Goal: Obtain resource: Download file/media

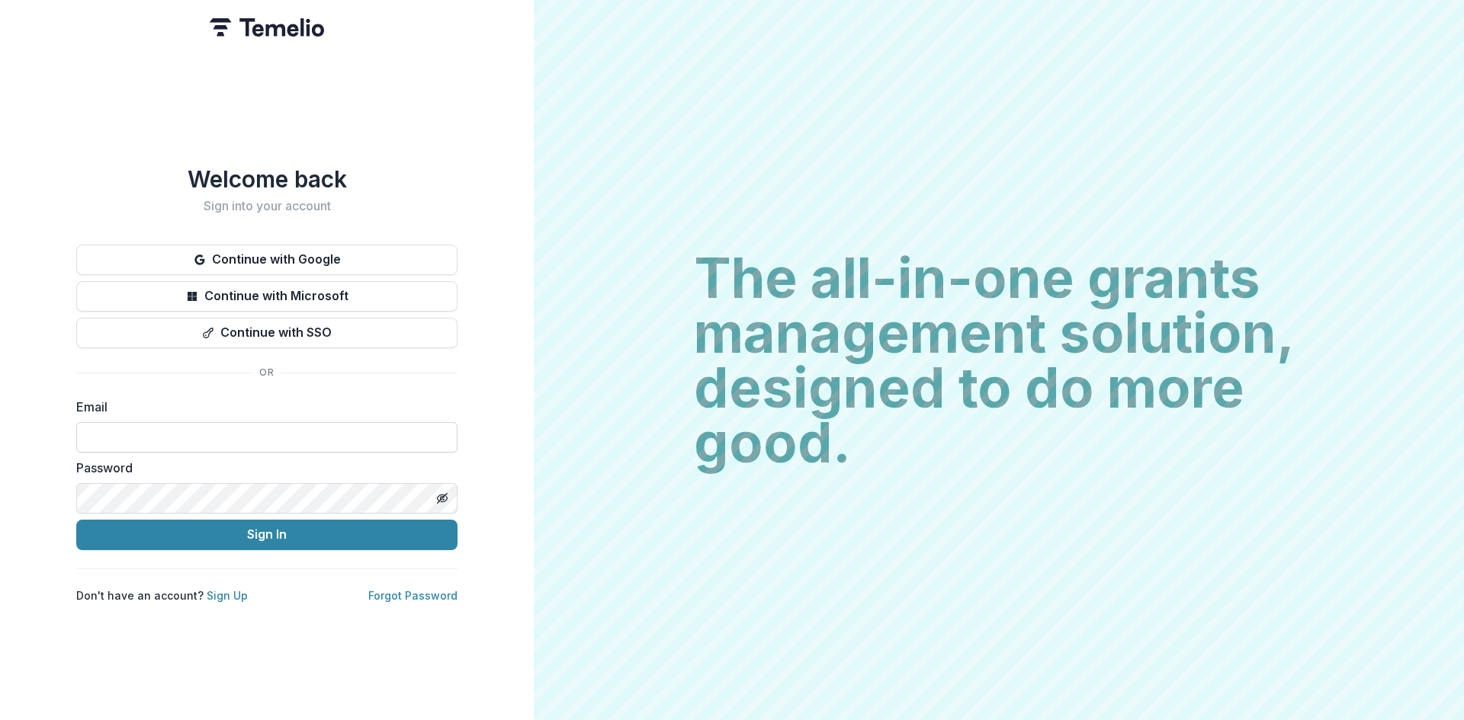
click at [164, 432] on input at bounding box center [266, 437] width 381 height 30
type input "**********"
click at [439, 493] on icon "Toggle password visibility" at bounding box center [442, 499] width 12 height 12
click at [270, 530] on button "Sign In" at bounding box center [266, 535] width 381 height 30
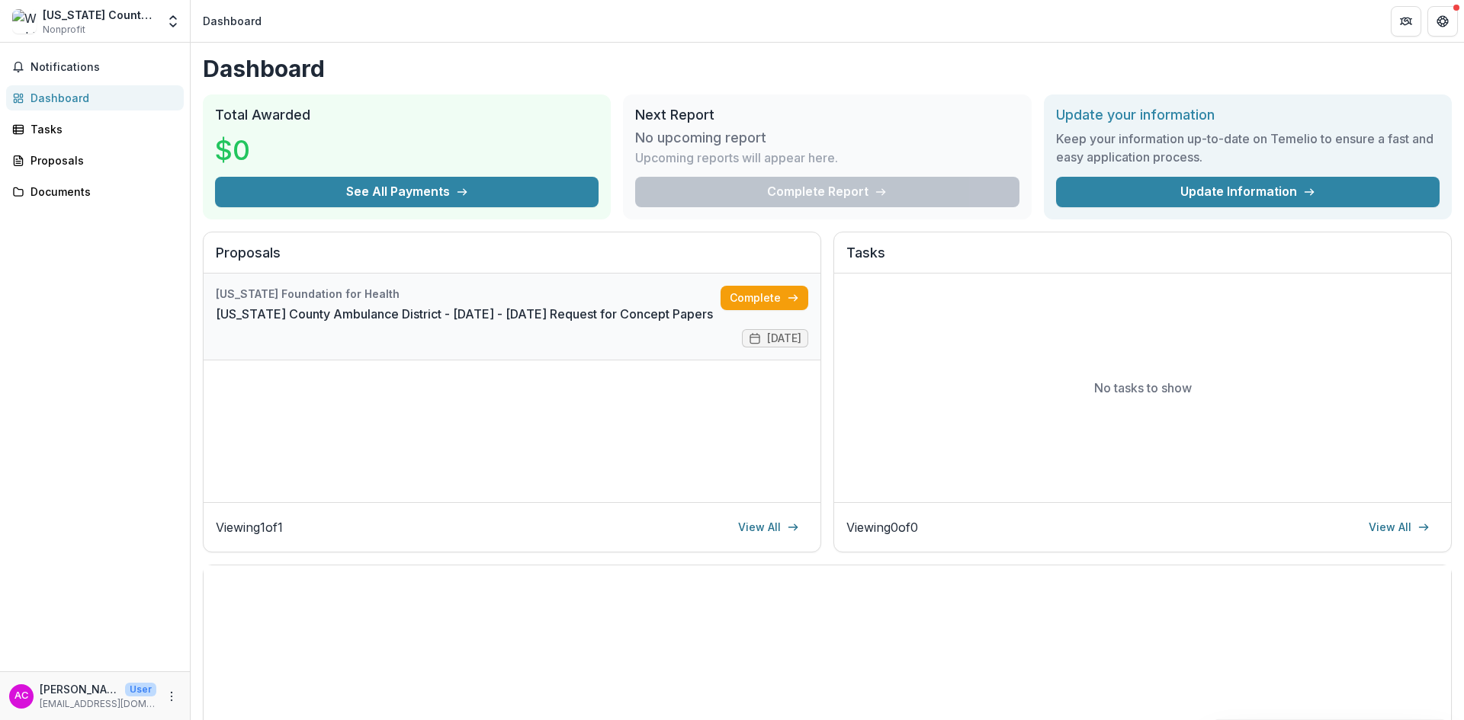
click at [288, 306] on link "[US_STATE] County Ambulance District - [DATE] - [DATE] Request for Concept Pape…" at bounding box center [464, 314] width 497 height 18
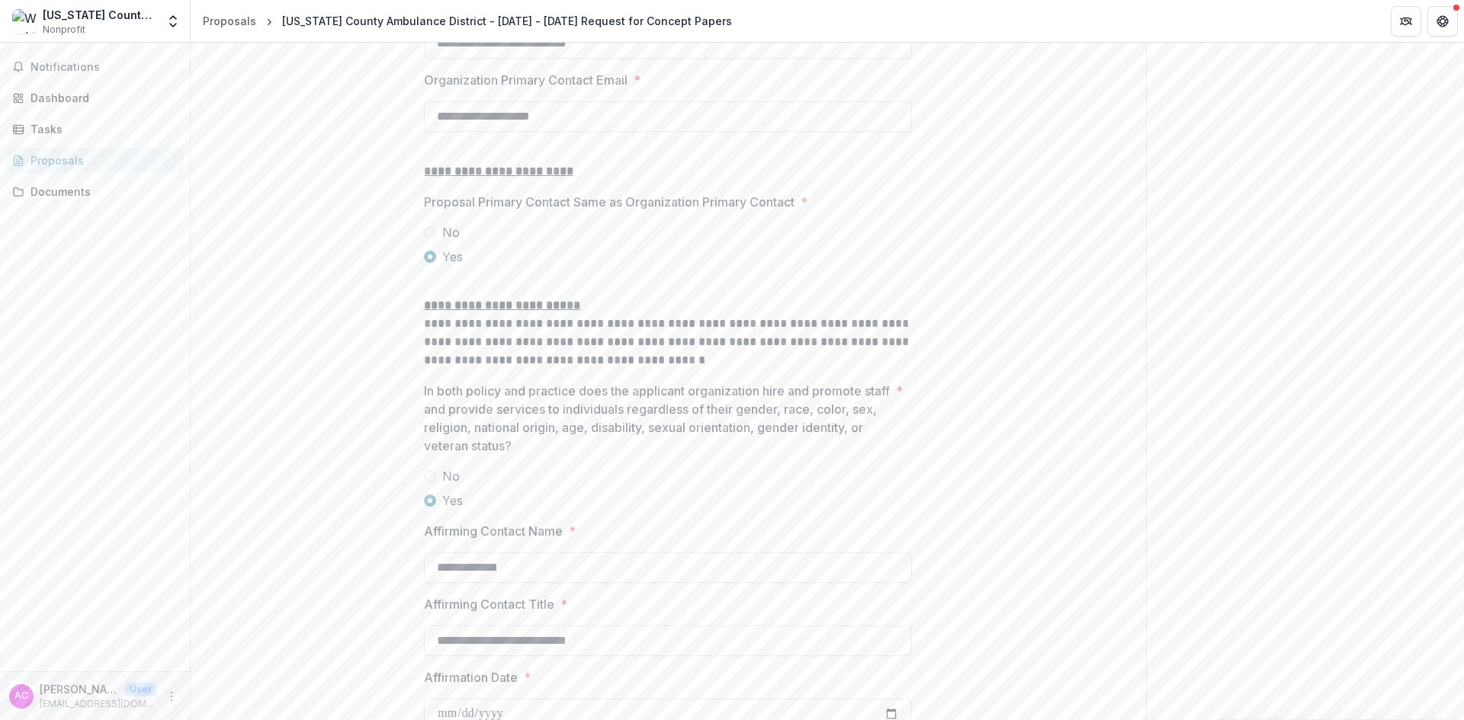
scroll to position [1923, 0]
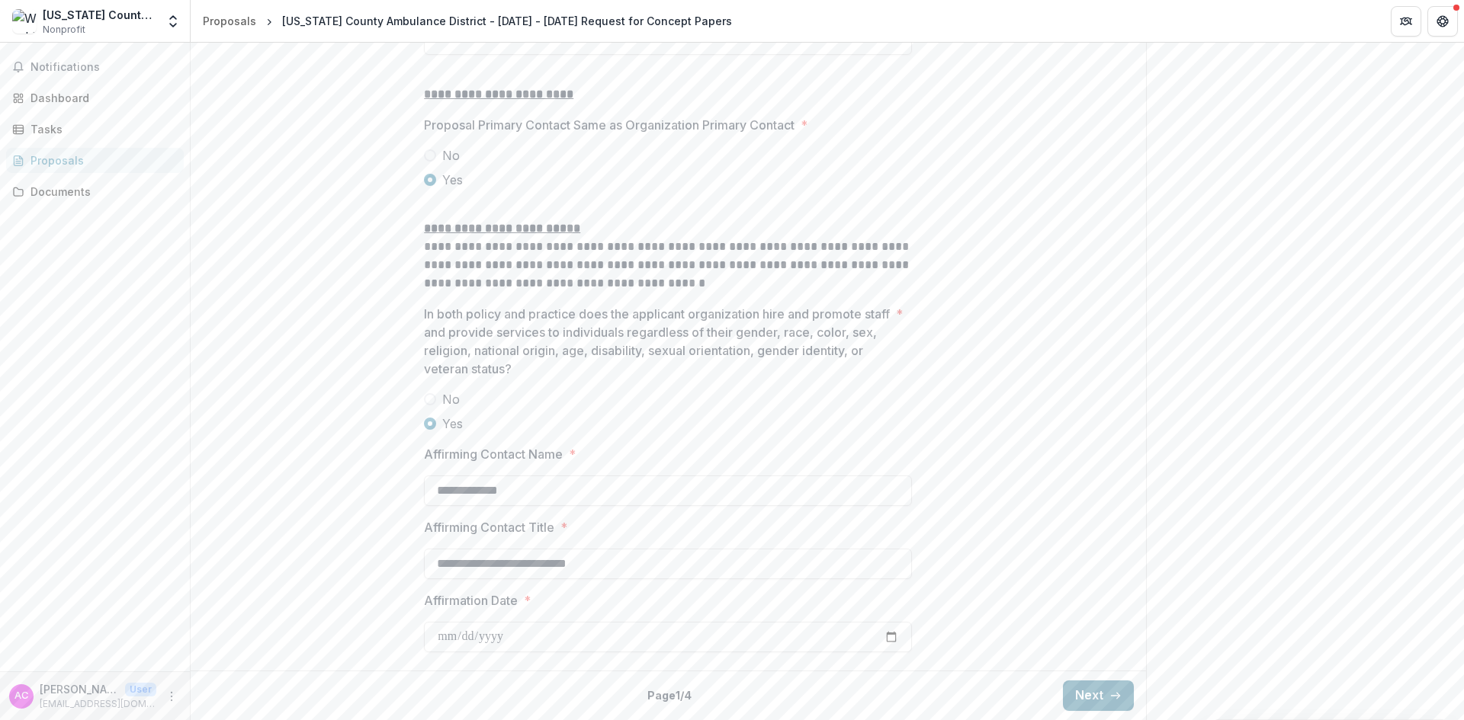
click at [1093, 698] on button "Next" at bounding box center [1098, 696] width 71 height 30
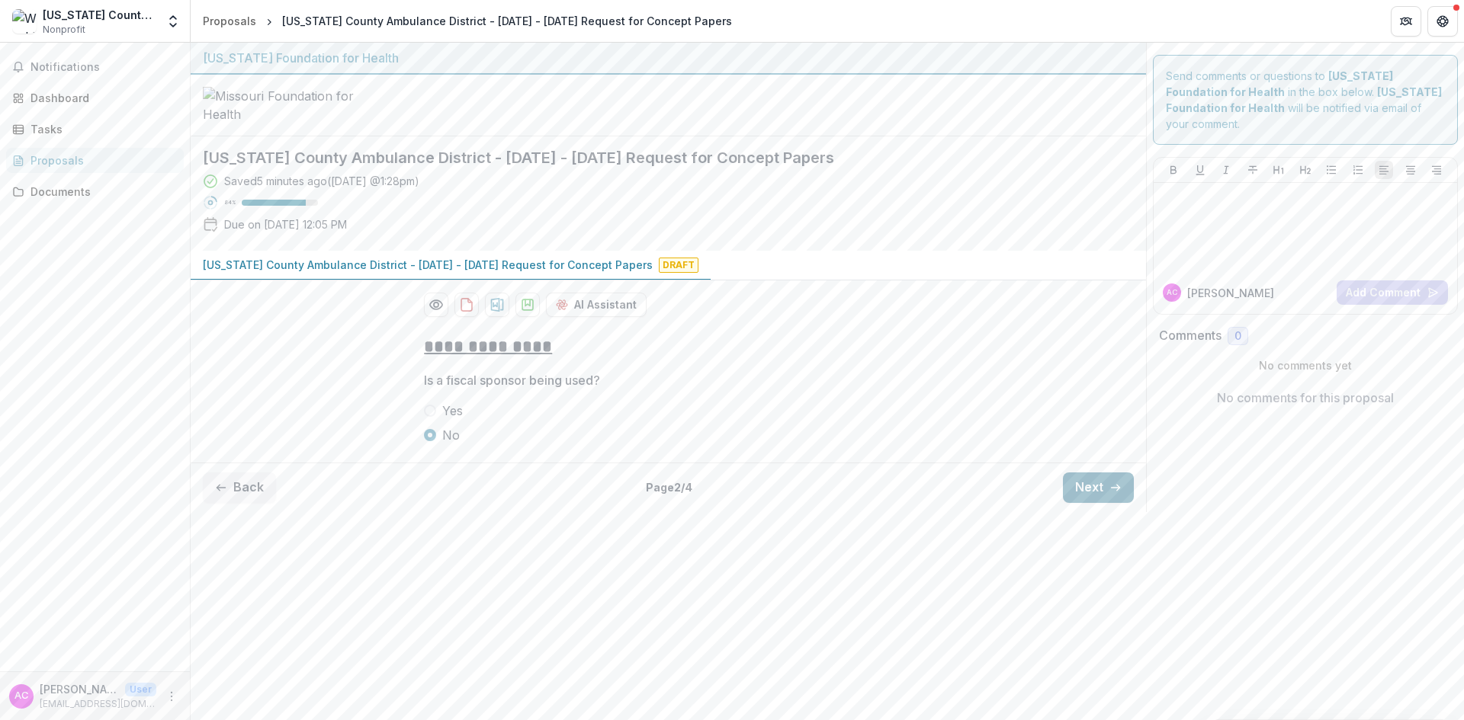
scroll to position [0, 0]
click at [1090, 503] on button "Next" at bounding box center [1098, 488] width 71 height 30
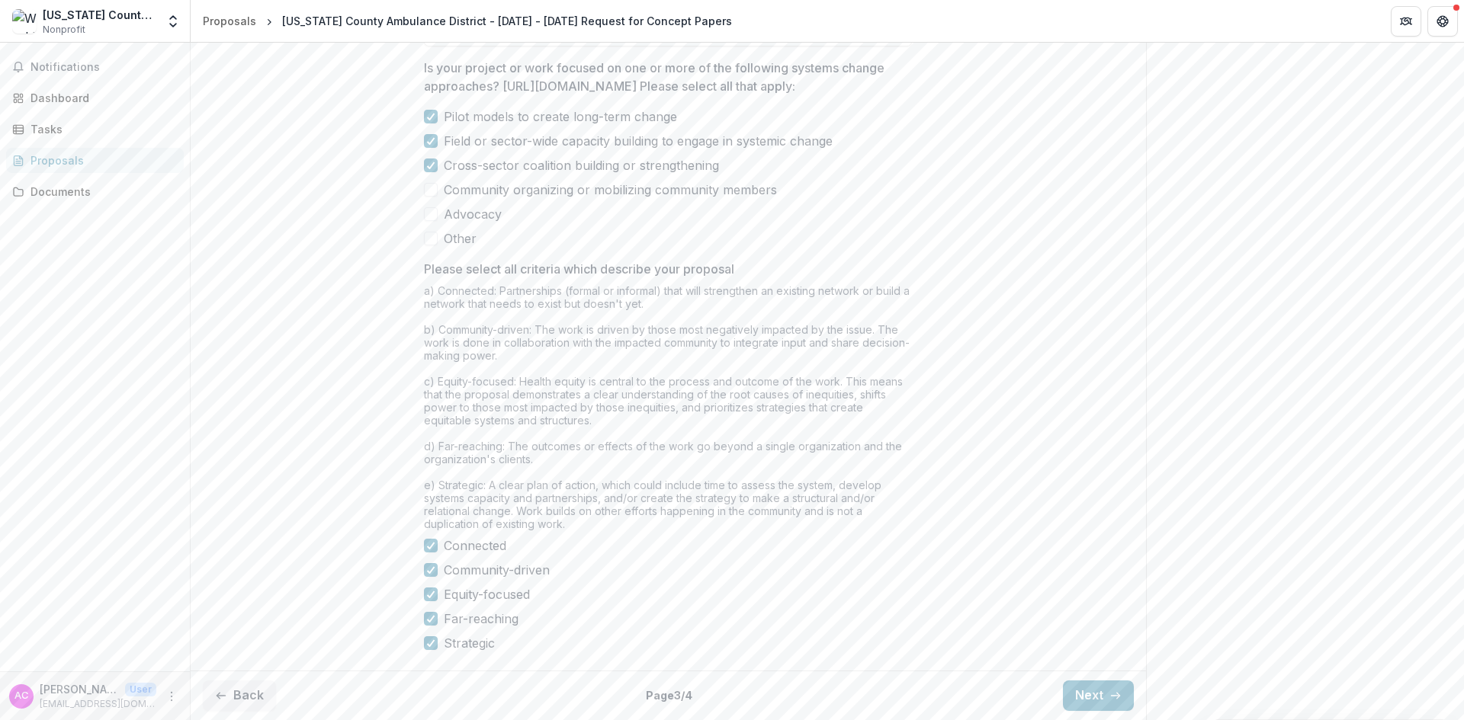
scroll to position [1199, 0]
click at [1086, 696] on button "Next" at bounding box center [1098, 696] width 71 height 30
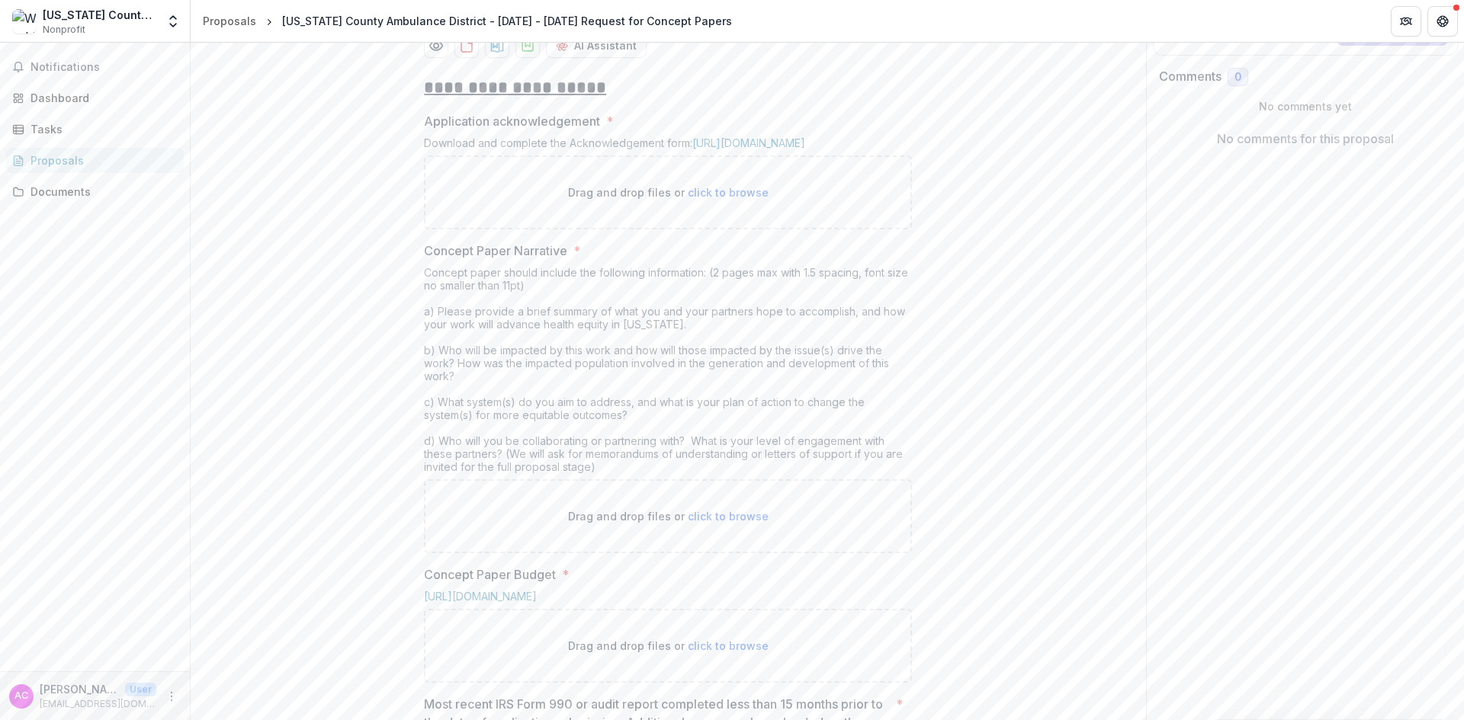
scroll to position [59, 0]
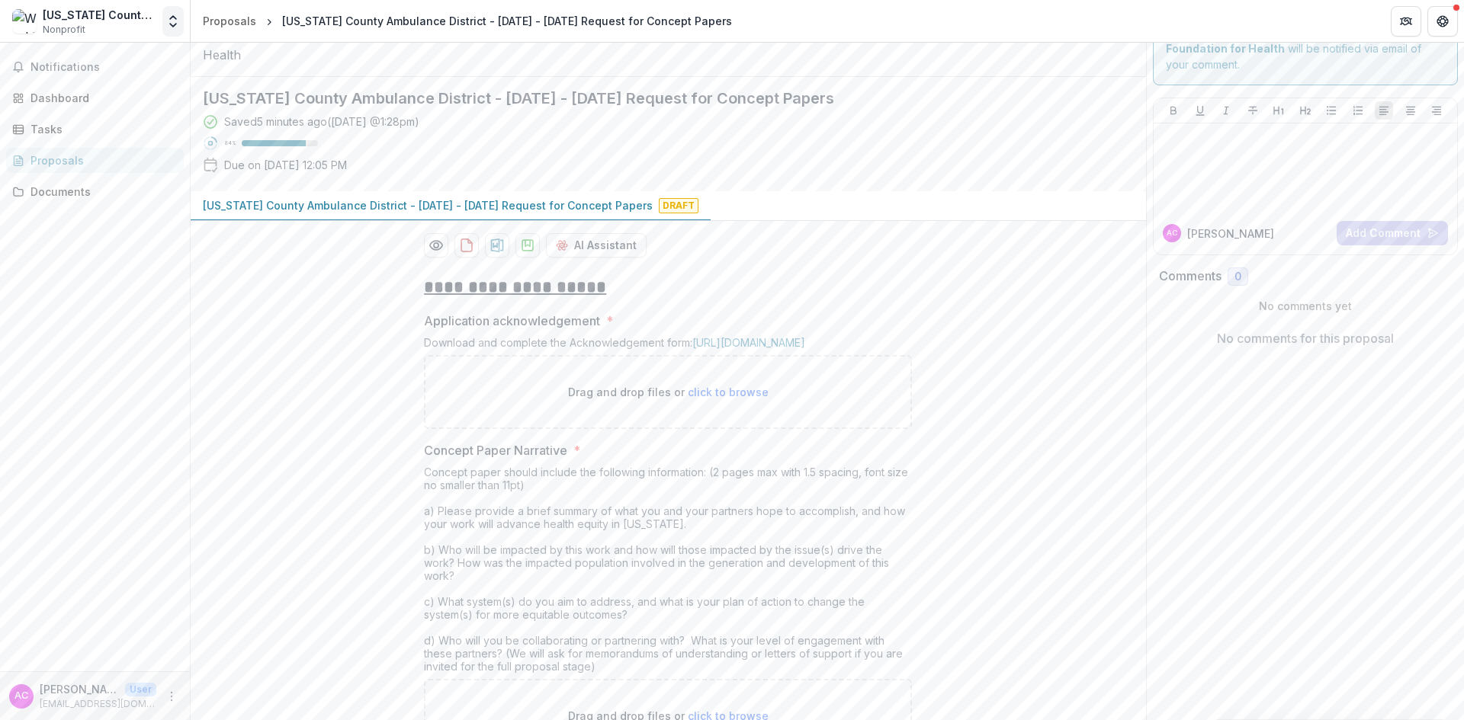
click at [166, 21] on icon "Open entity switcher" at bounding box center [172, 21] width 15 height 15
drag, startPoint x: 75, startPoint y: 57, endPoint x: 63, endPoint y: 73, distance: 20.1
click at [75, 58] on link "Team Settings" at bounding box center [95, 59] width 183 height 25
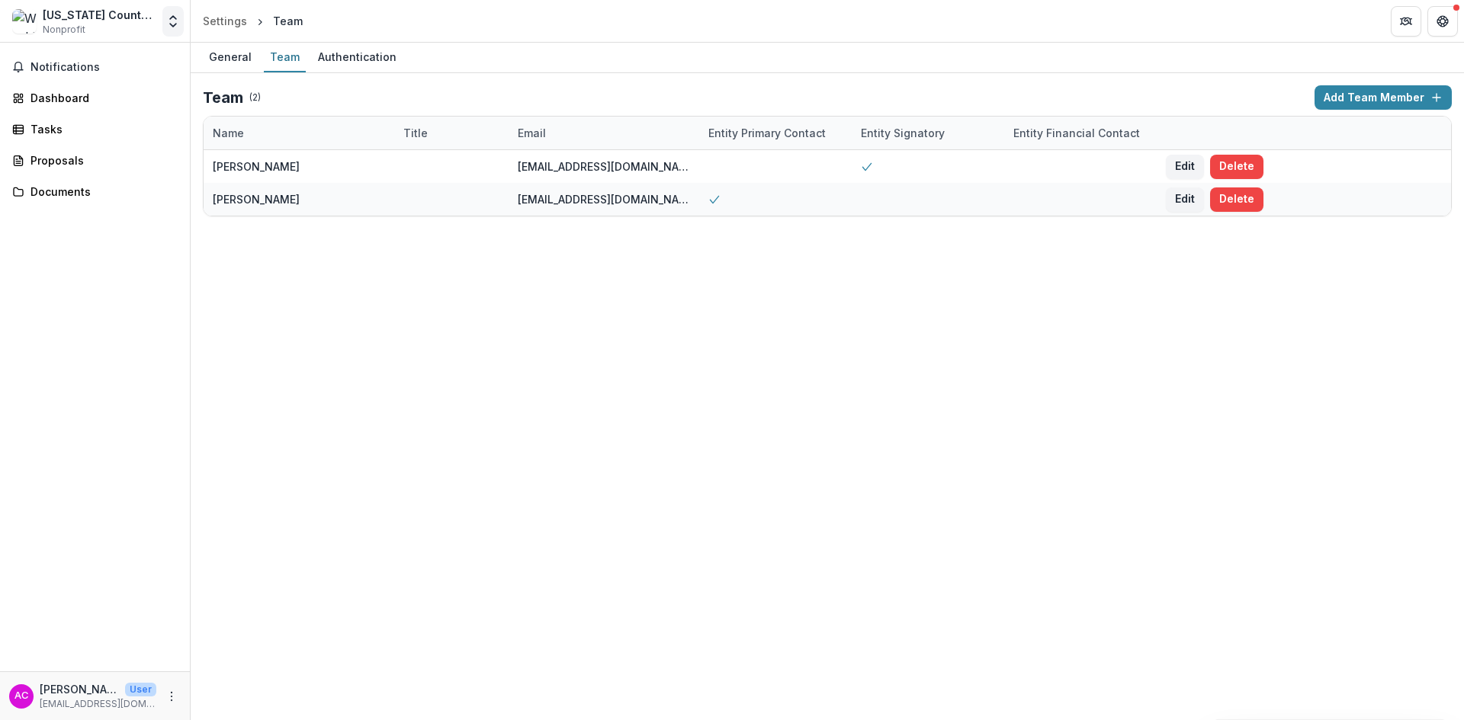
click at [168, 14] on icon "Open entity switcher" at bounding box center [172, 21] width 15 height 15
click at [53, 82] on link "Settings" at bounding box center [95, 84] width 183 height 25
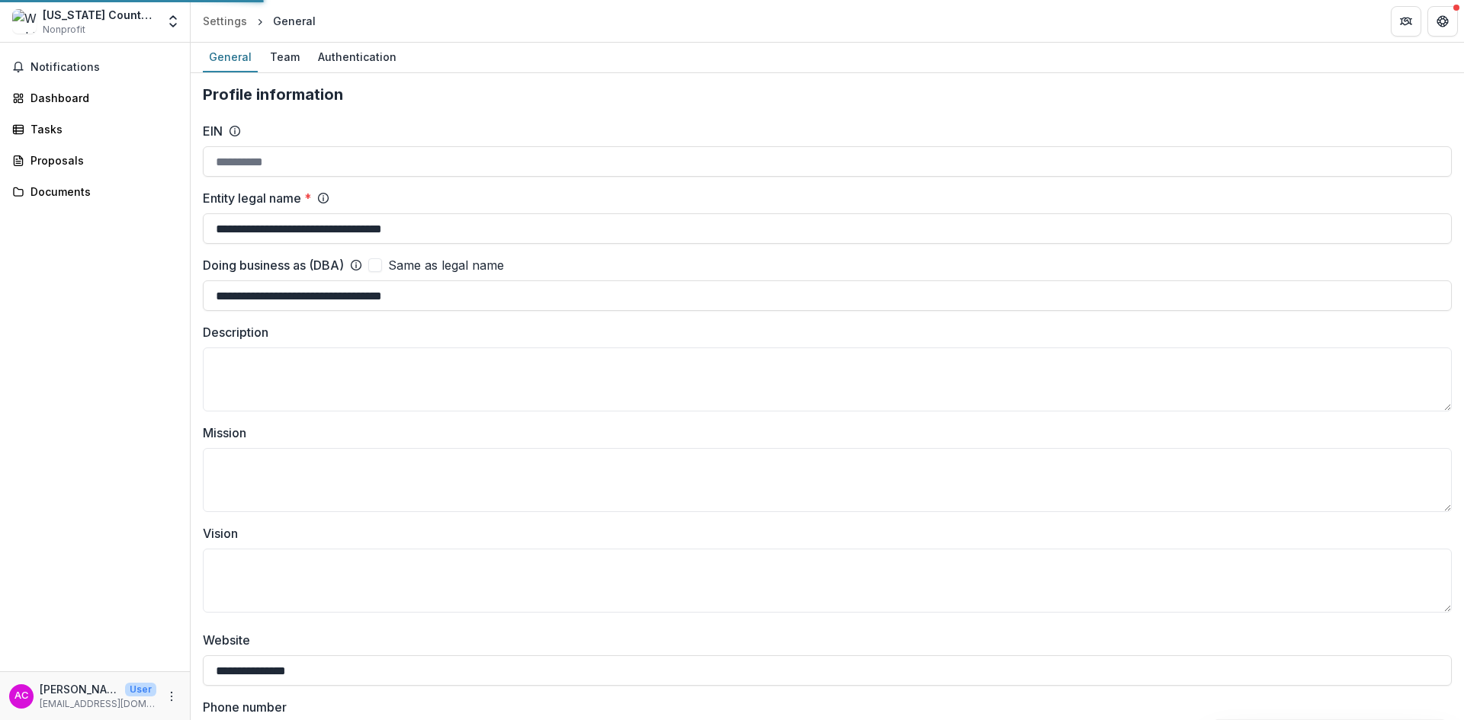
type input "**********"
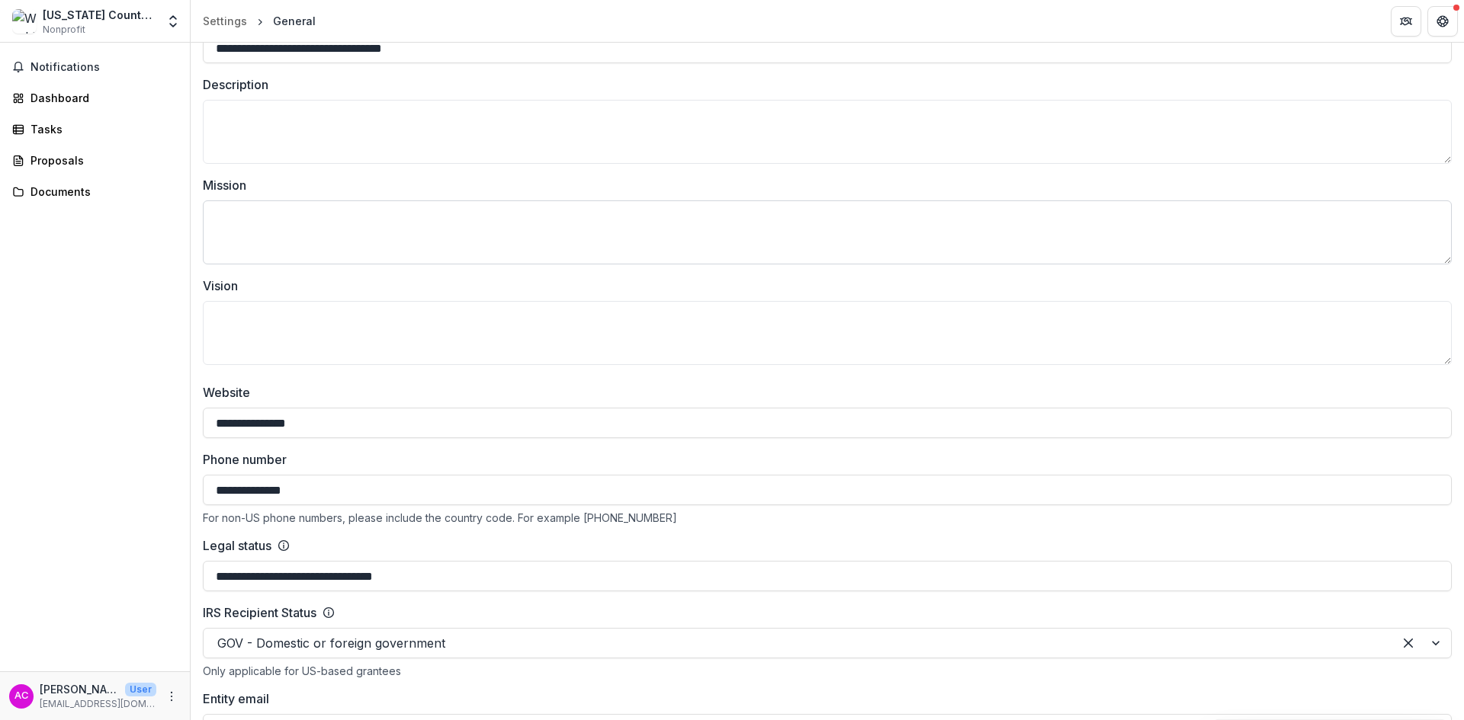
scroll to position [305, 0]
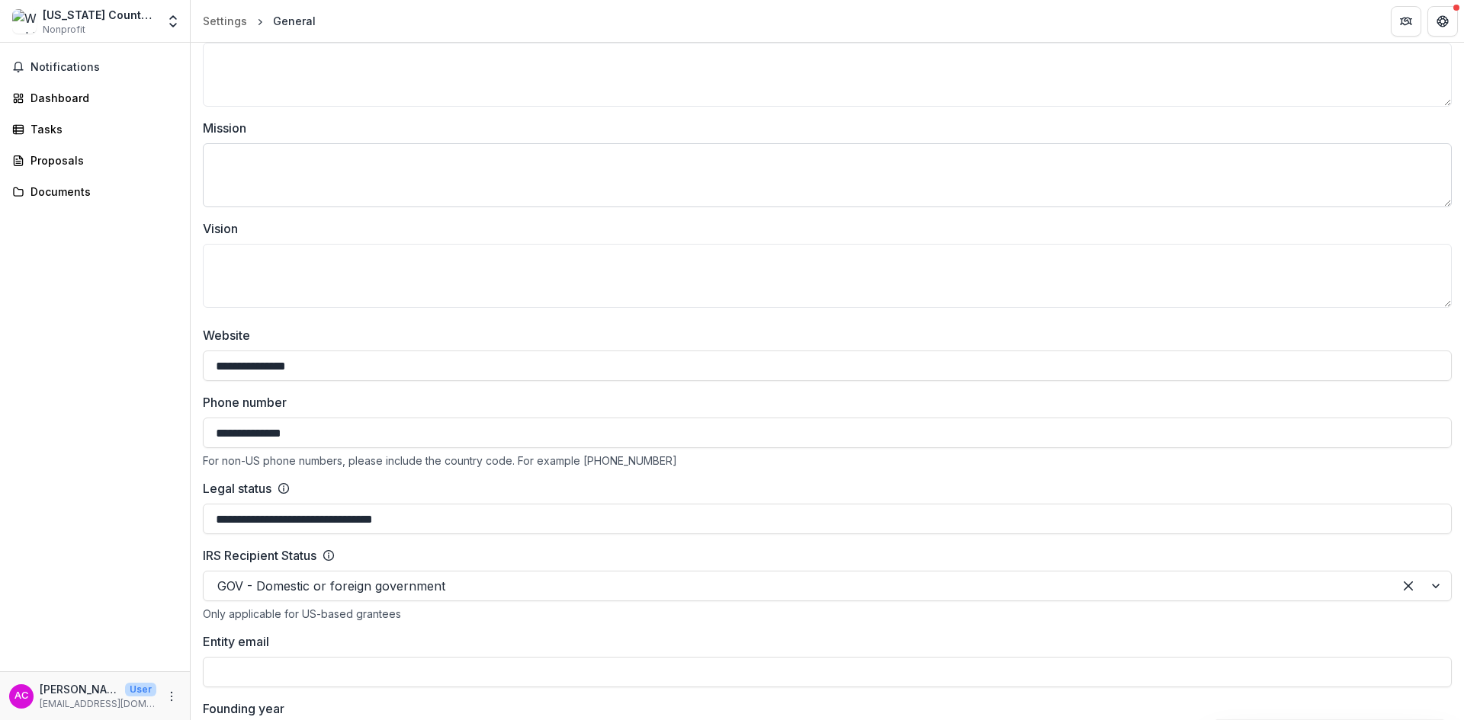
click at [250, 177] on textarea "Mission" at bounding box center [827, 175] width 1249 height 64
click at [253, 265] on textarea "Vision" at bounding box center [827, 276] width 1249 height 64
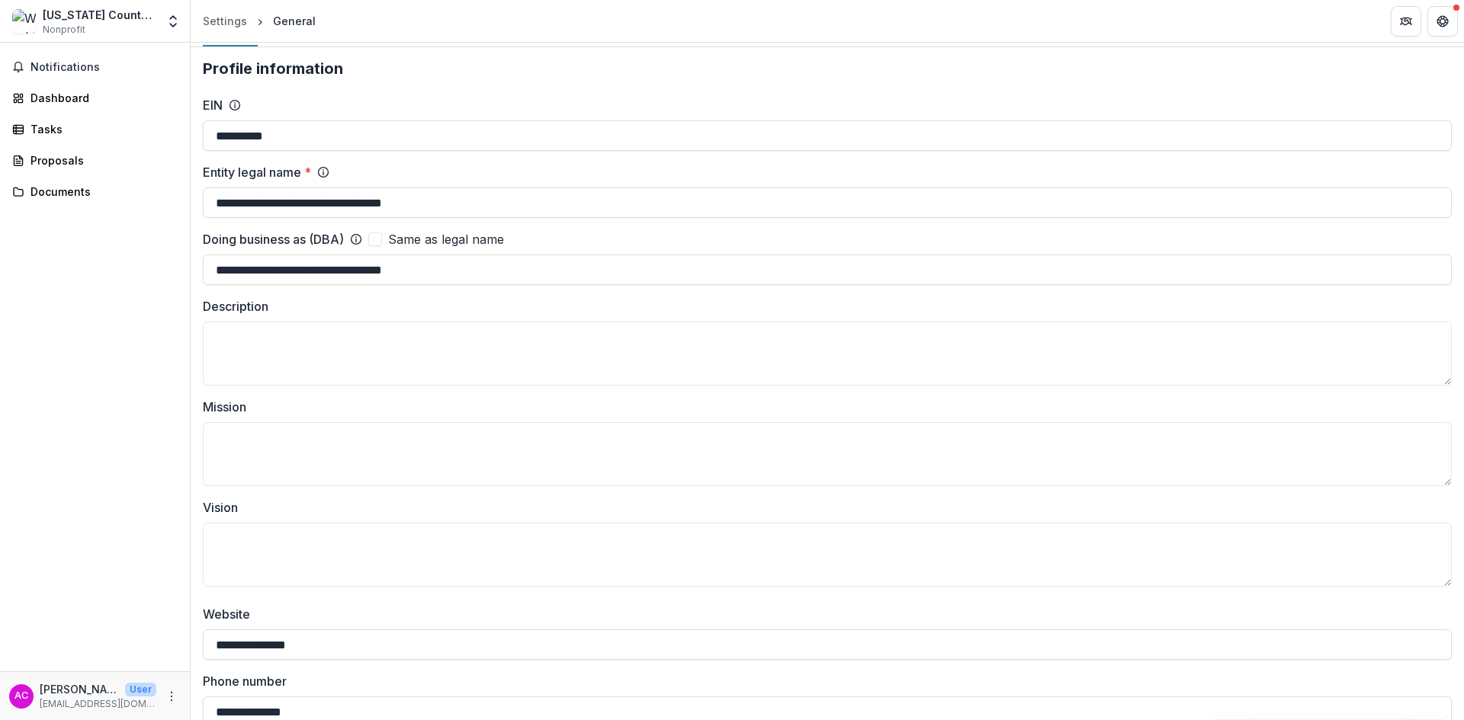
scroll to position [0, 0]
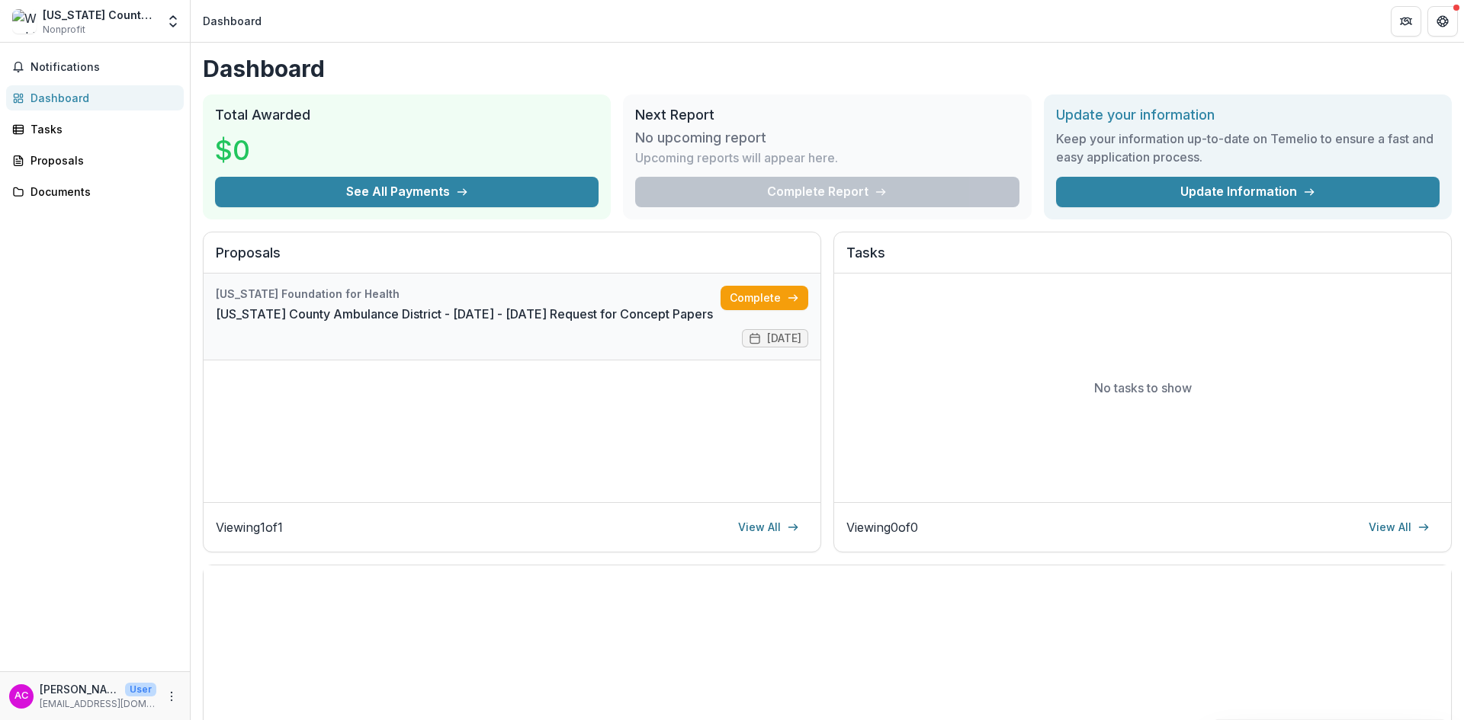
click at [453, 305] on link "[US_STATE] County Ambulance District - [DATE] - [DATE] Request for Concept Pape…" at bounding box center [464, 314] width 497 height 18
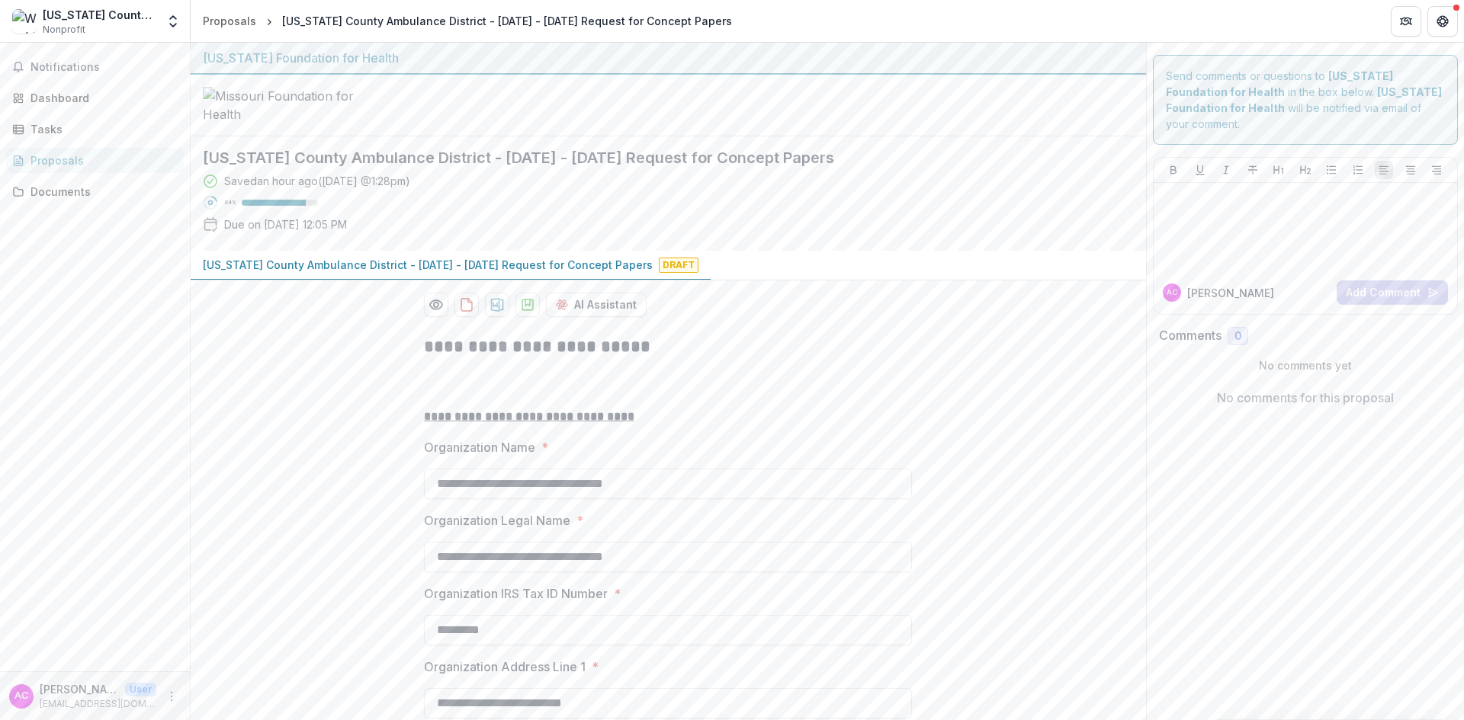
click at [424, 359] on h2 "**********" at bounding box center [668, 347] width 488 height 24
click at [645, 359] on h2 "**********" at bounding box center [668, 347] width 488 height 24
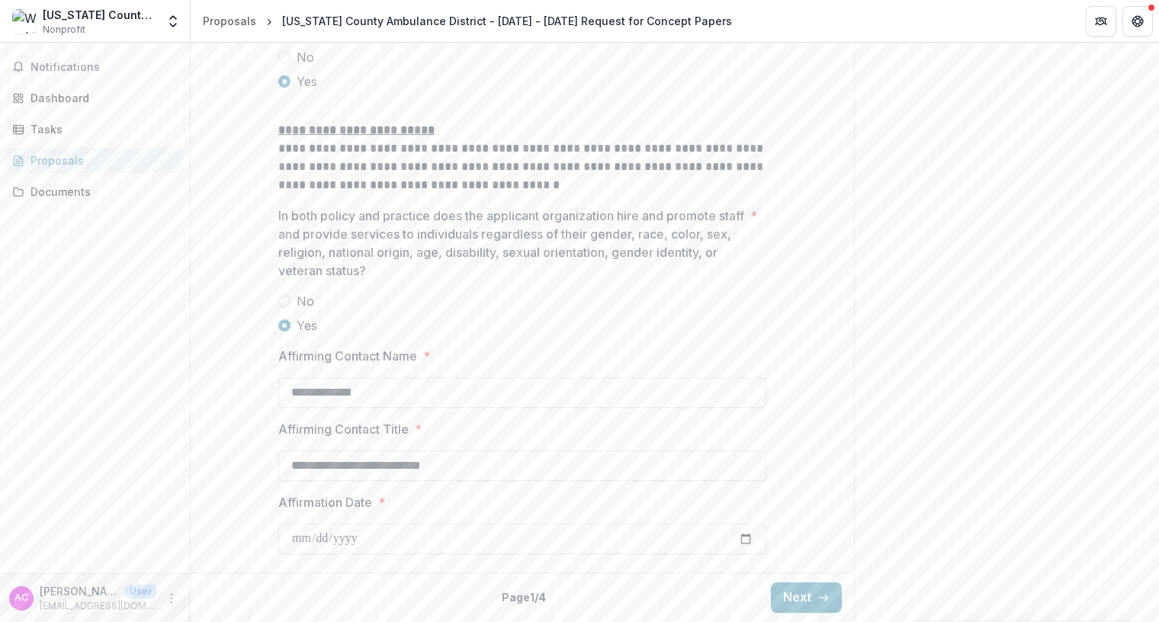
scroll to position [2021, 0]
click at [794, 589] on button "Next" at bounding box center [806, 597] width 71 height 30
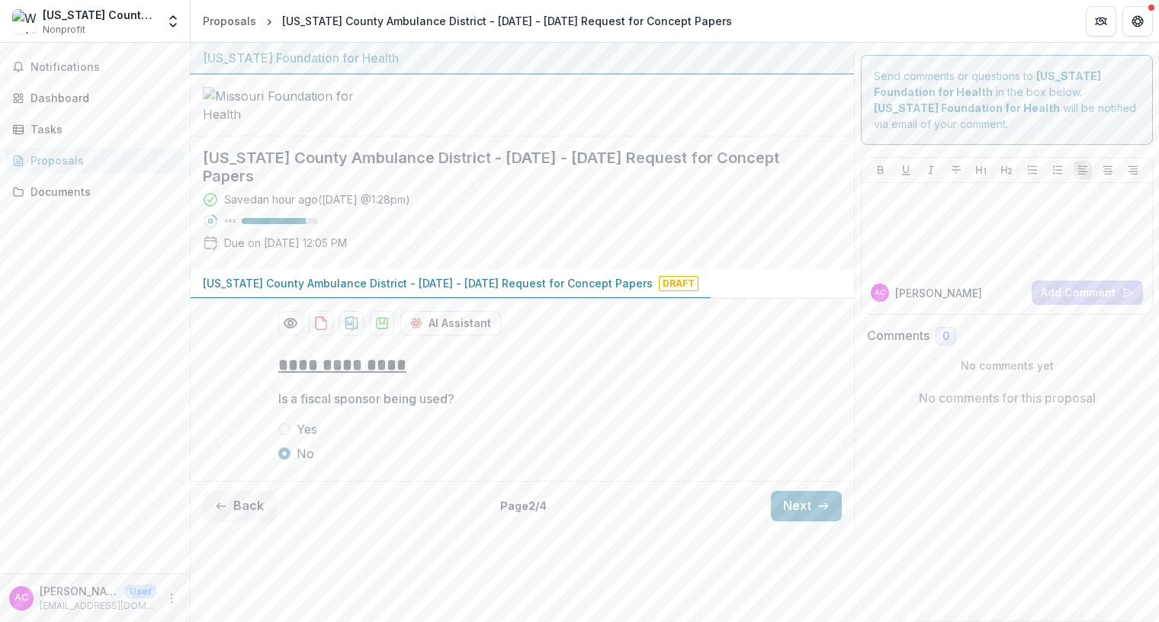
scroll to position [6, 0]
click at [802, 521] on button "Next" at bounding box center [806, 506] width 71 height 30
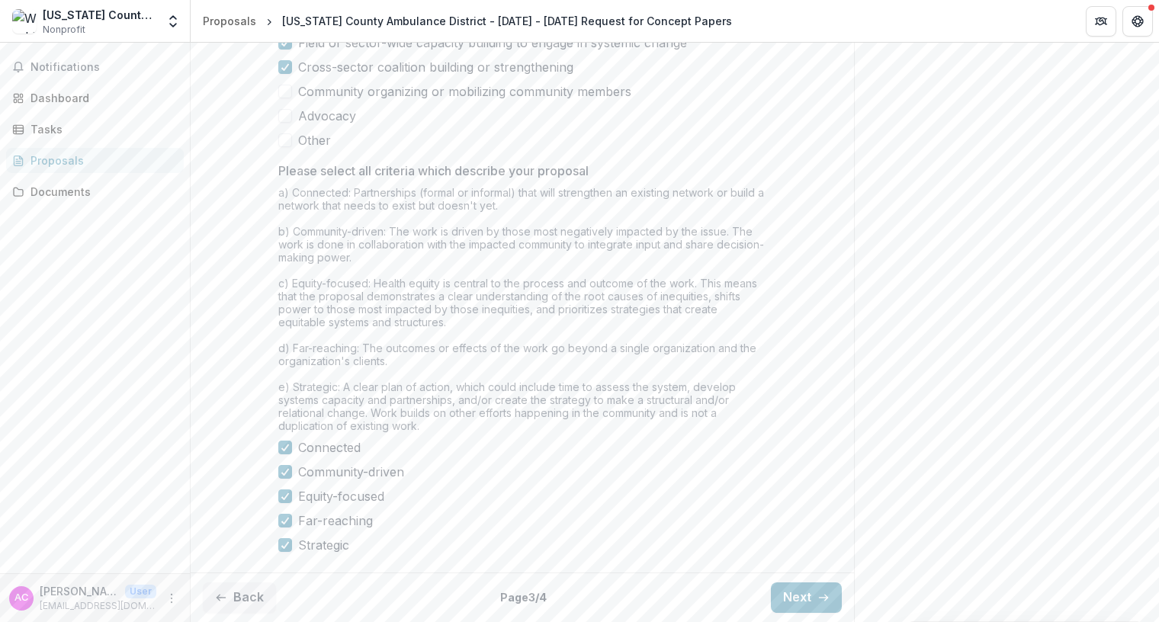
scroll to position [1298, 0]
click at [797, 598] on button "Next" at bounding box center [806, 597] width 71 height 30
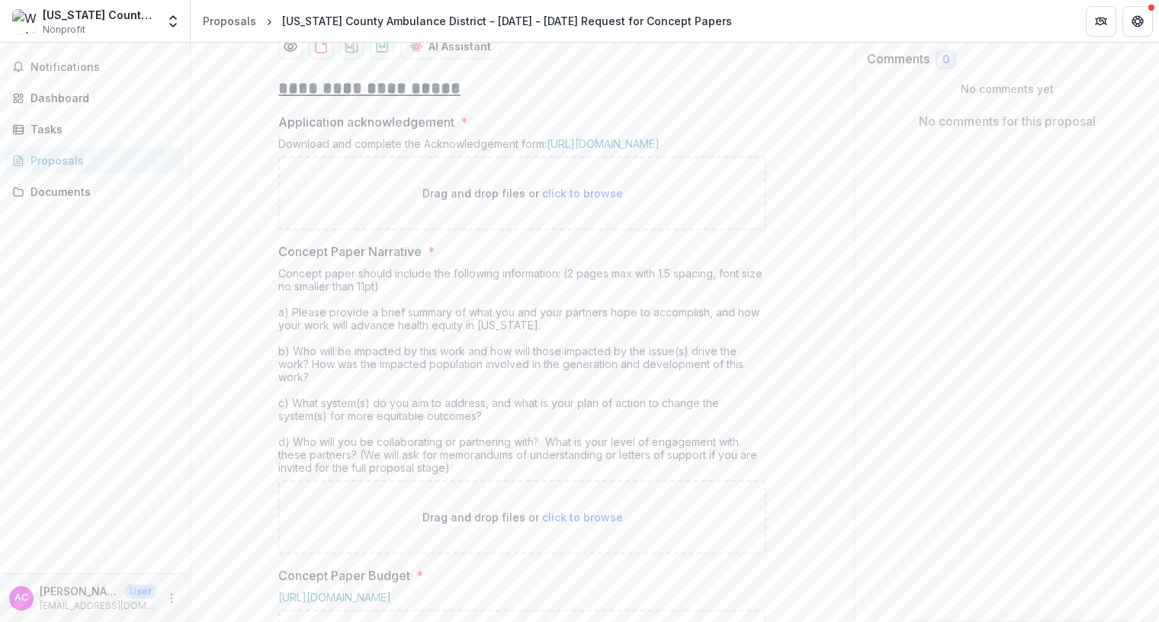
scroll to position [229, 0]
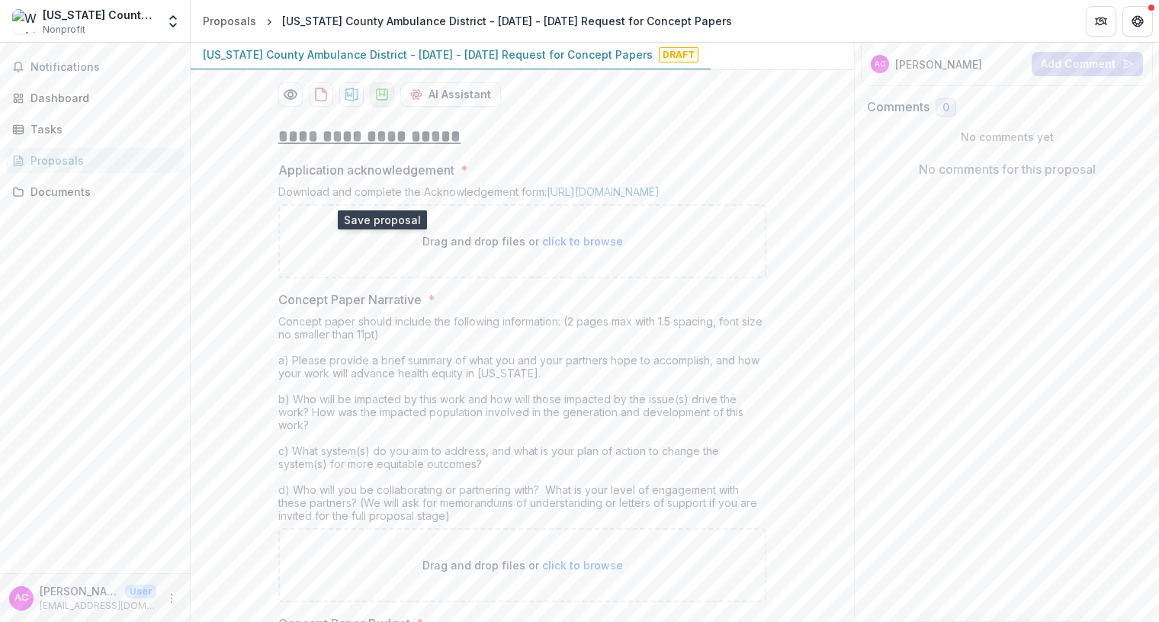
click at [380, 95] on polygon "download-proposal" at bounding box center [382, 92] width 5 height 6
